Goal: Transaction & Acquisition: Subscribe to service/newsletter

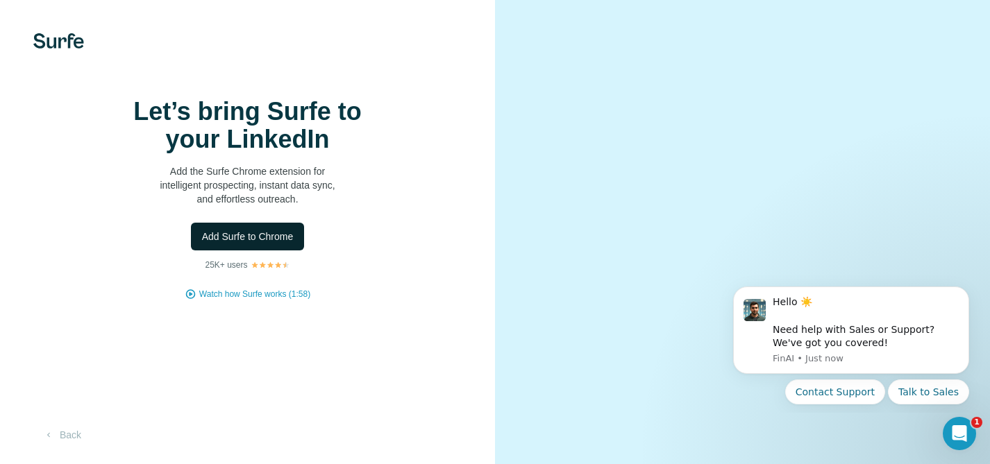
click at [278, 244] on span "Add Surfe to Chrome" at bounding box center [248, 237] width 92 height 14
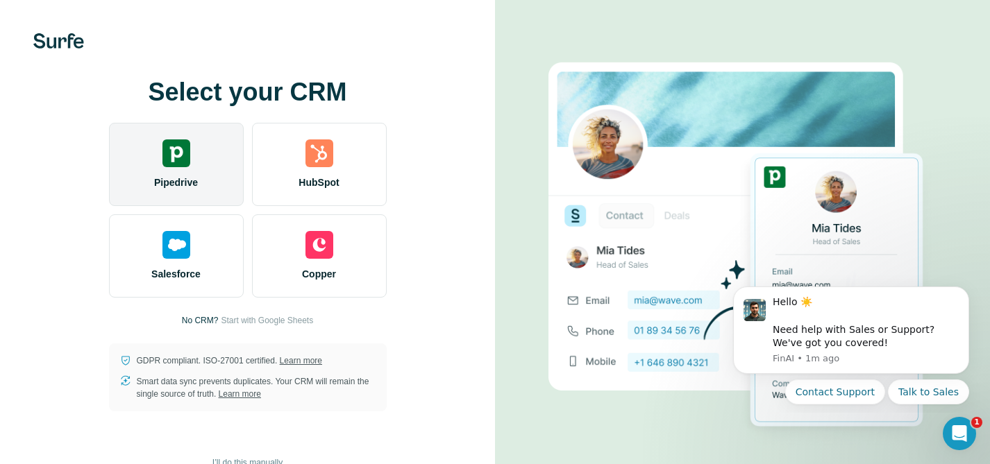
click at [184, 167] on img at bounding box center [176, 153] width 28 height 28
